Goal: Book appointment/travel/reservation

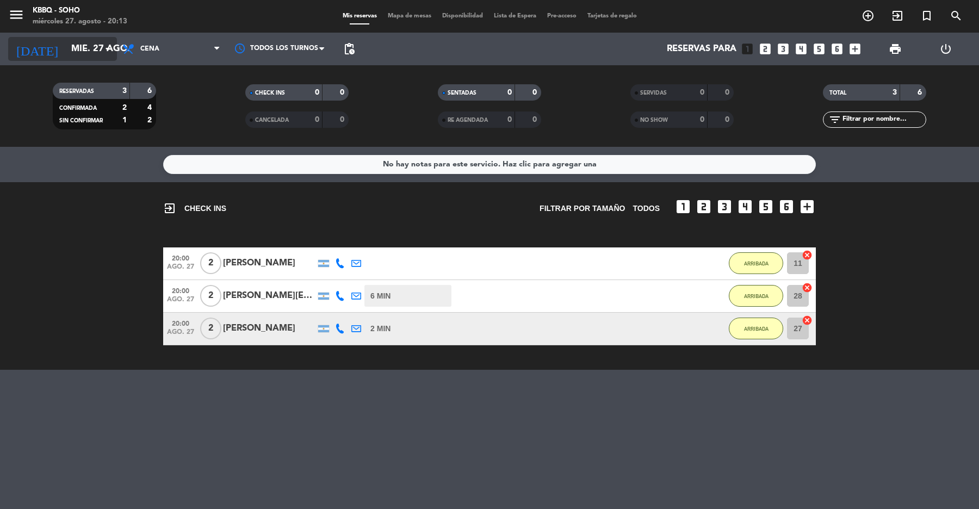
click at [80, 55] on input "mié. 27 ago." at bounding box center [124, 49] width 116 height 21
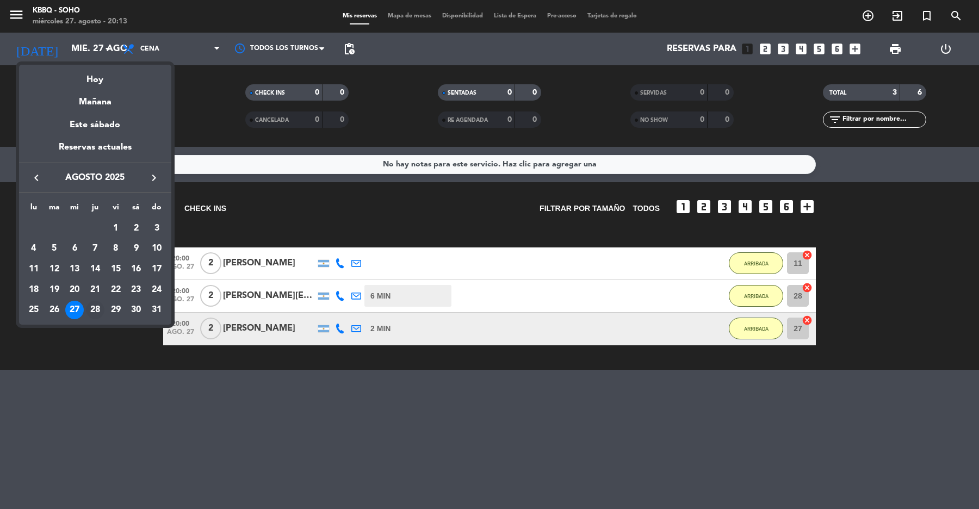
click at [96, 310] on div "28" at bounding box center [95, 310] width 18 height 18
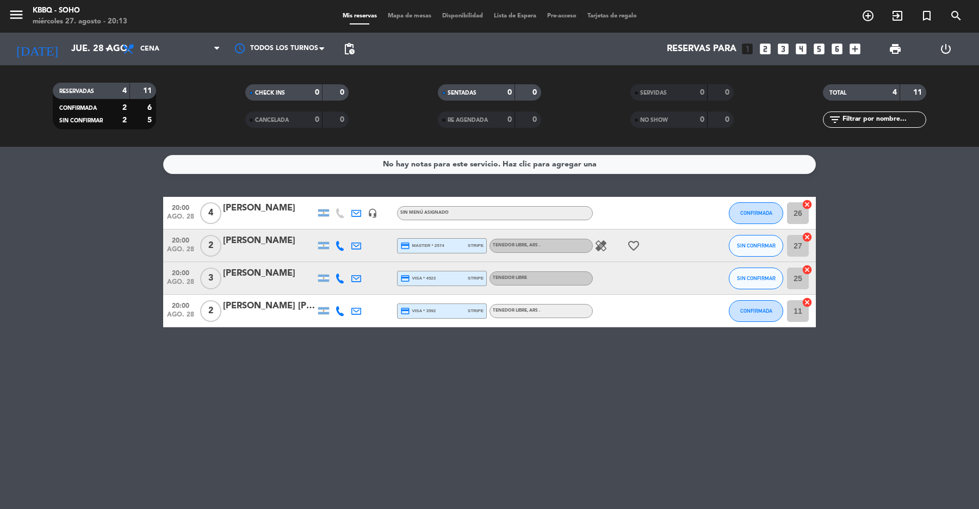
click at [599, 242] on icon "healing" at bounding box center [600, 245] width 13 height 13
click at [605, 244] on icon "healing" at bounding box center [600, 245] width 13 height 13
click at [80, 55] on input "jue. 28 ago." at bounding box center [124, 49] width 116 height 21
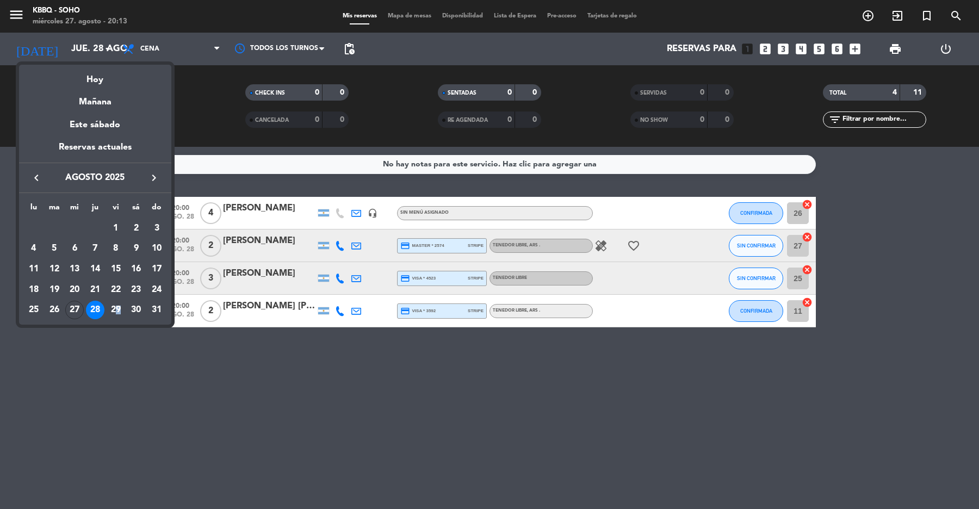
click at [119, 306] on div "29" at bounding box center [116, 310] width 18 height 18
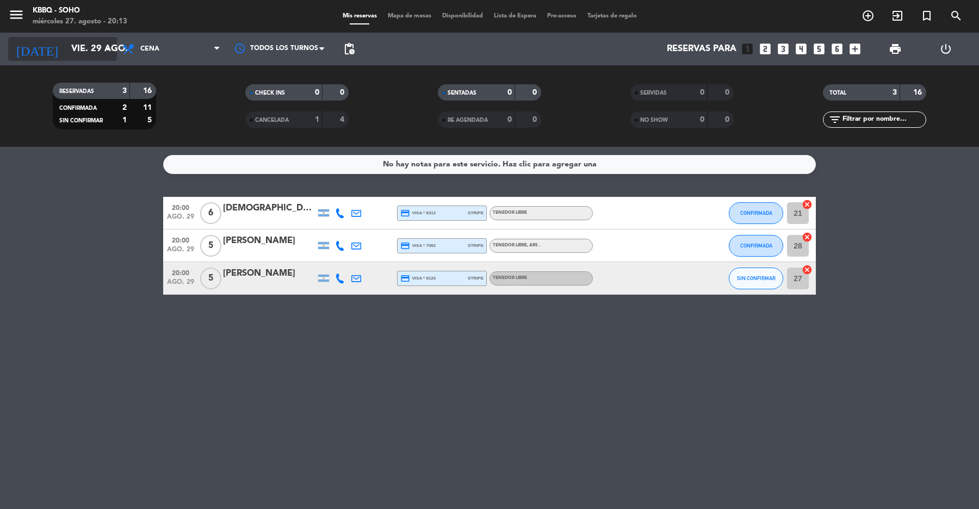
click at [73, 45] on input "vie. 29 ago." at bounding box center [124, 49] width 116 height 21
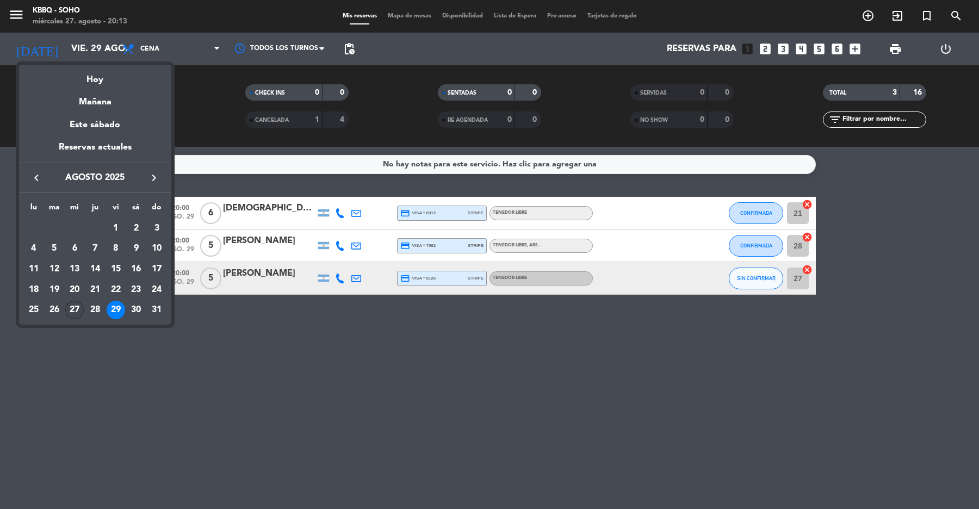
click at [75, 311] on div "27" at bounding box center [74, 310] width 18 height 18
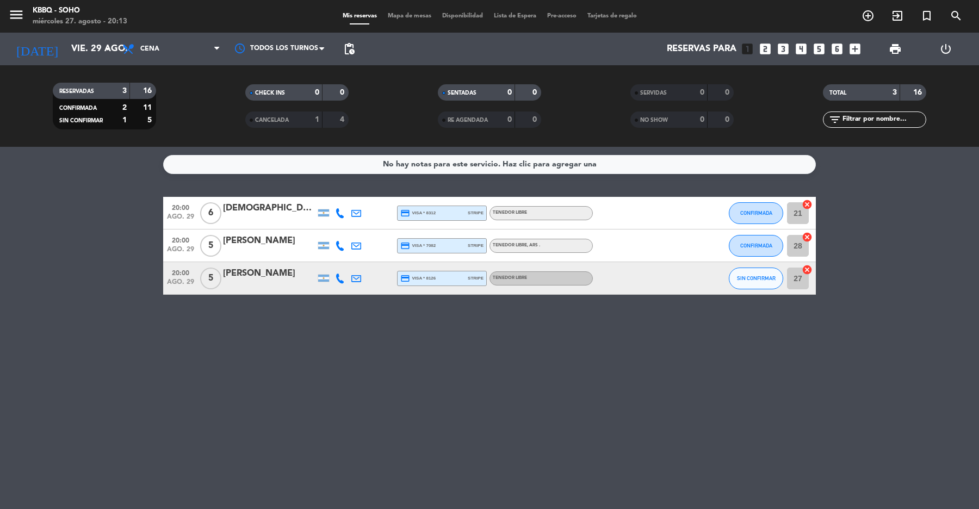
type input "mié. 27 ago."
